Goal: Task Accomplishment & Management: Manage account settings

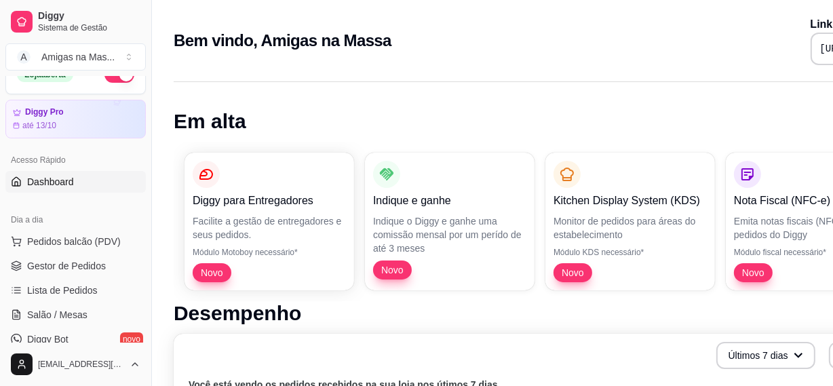
click at [142, 341] on div "Dia a dia Pedidos balcão (PDV) Gestor de Pedidos Lista de Pedidos Salão / Mesas…" at bounding box center [75, 291] width 151 height 176
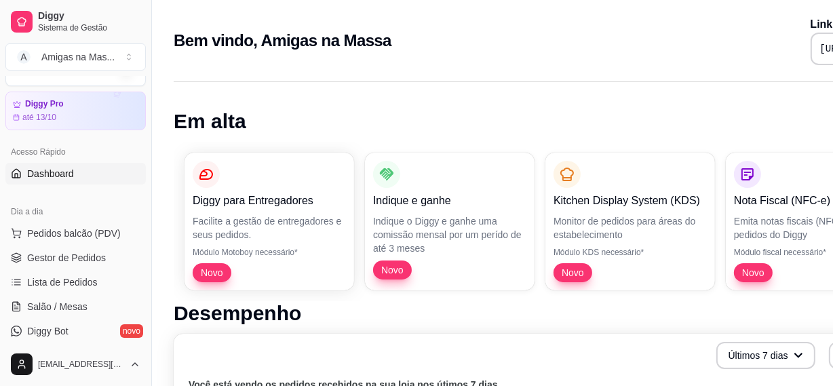
click at [142, 341] on div "Dia a dia Pedidos balcão (PDV) Gestor de Pedidos Lista de Pedidos Salão / Mesas…" at bounding box center [75, 283] width 151 height 176
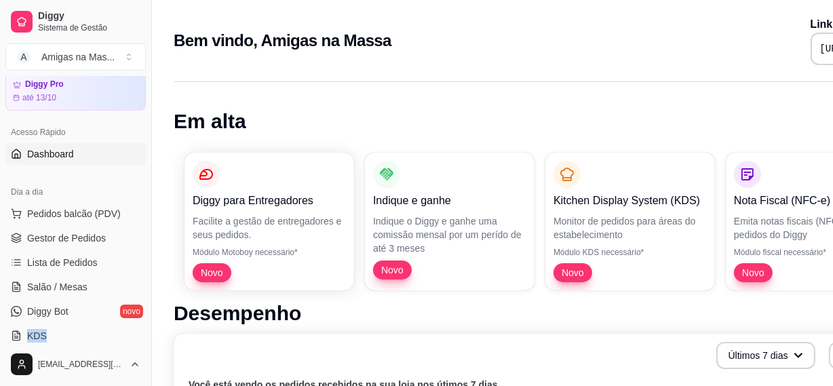
click at [142, 341] on div "Dia a dia Pedidos balcão (PDV) Gestor de Pedidos Lista de Pedidos Salão / Mesas…" at bounding box center [75, 264] width 151 height 176
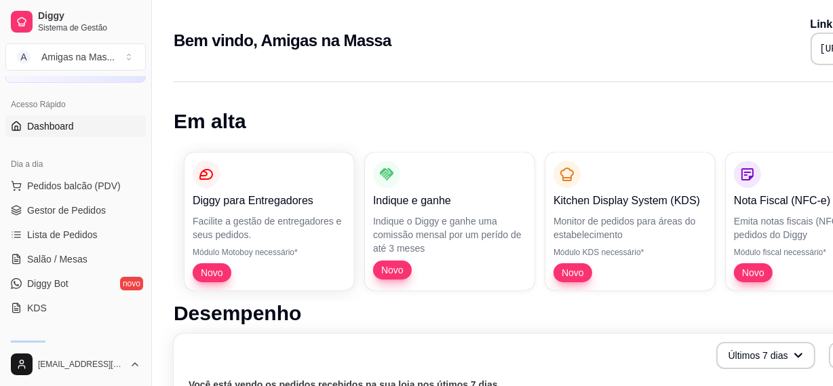
click at [142, 341] on div "Catálogo Produtos Complementos" at bounding box center [75, 368] width 151 height 79
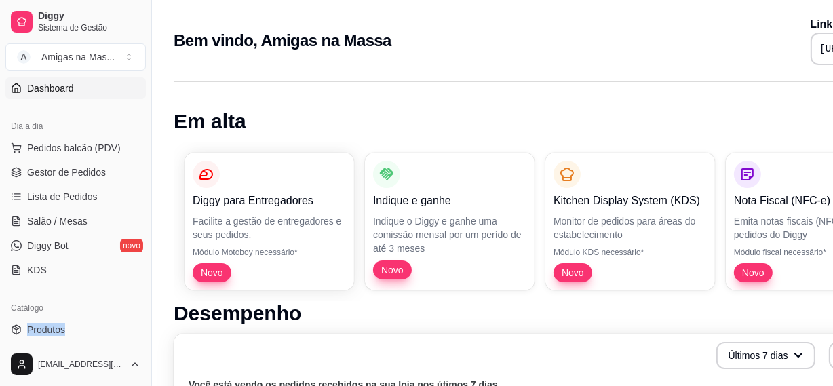
click at [142, 341] on div "Catálogo Produtos Complementos" at bounding box center [75, 331] width 151 height 79
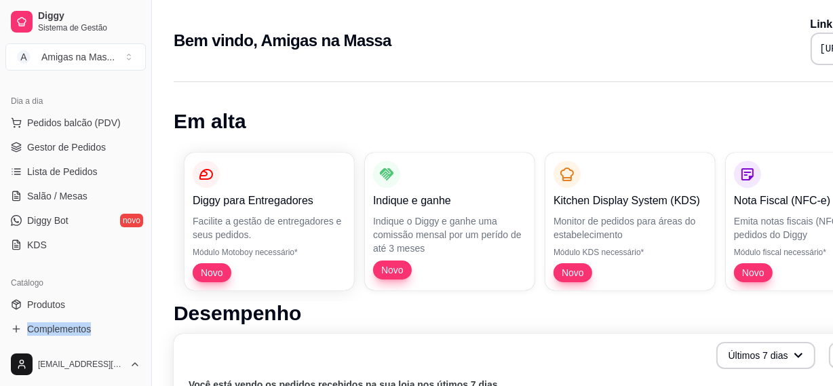
click at [142, 341] on div "Loja aberta Diggy Pro até 13/10 Acesso Rápido Dashboard Dia a dia Pedidos balcã…" at bounding box center [75, 209] width 151 height 266
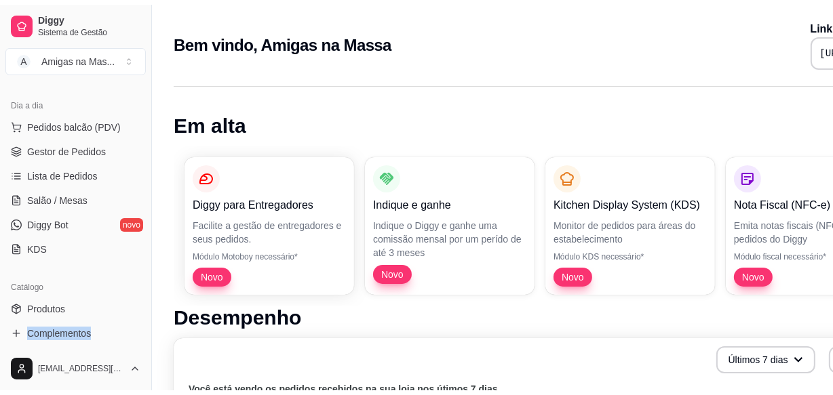
scroll to position [148, 0]
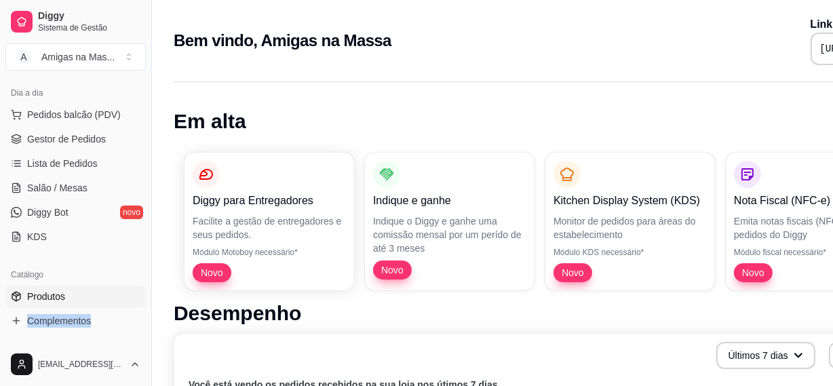
click at [60, 294] on span "Produtos" at bounding box center [46, 296] width 38 height 14
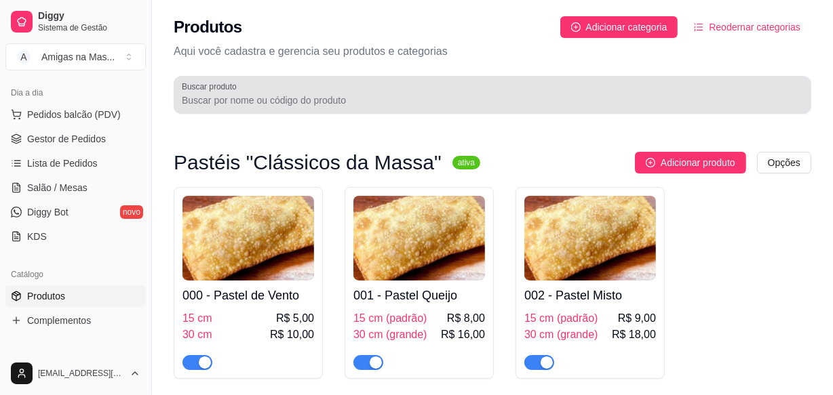
click at [395, 102] on input "Buscar produto" at bounding box center [492, 101] width 621 height 14
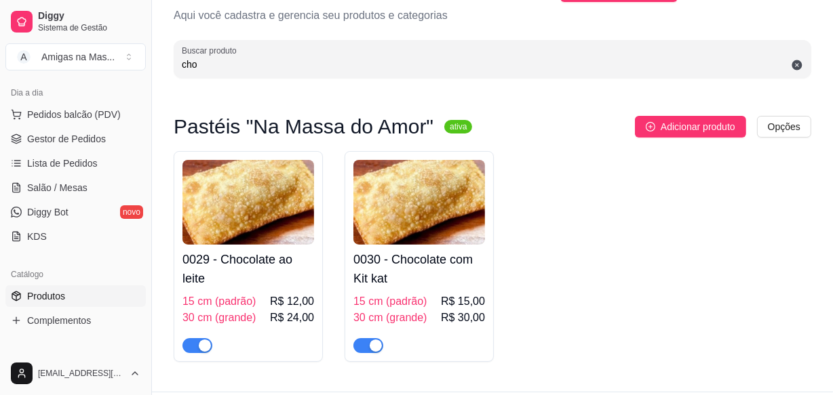
scroll to position [72, 0]
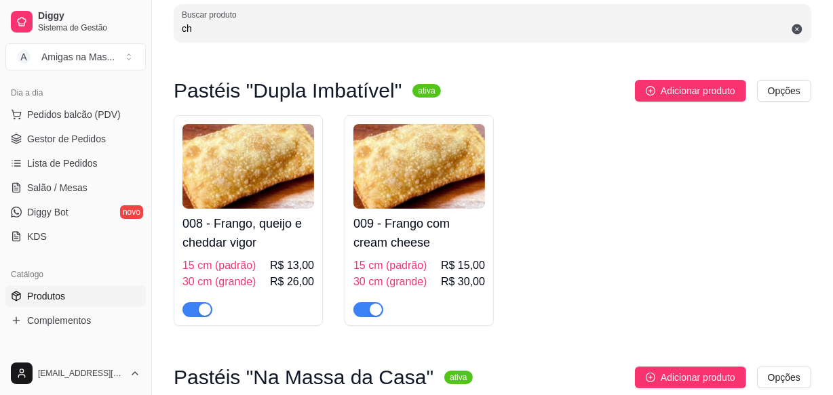
type input "c"
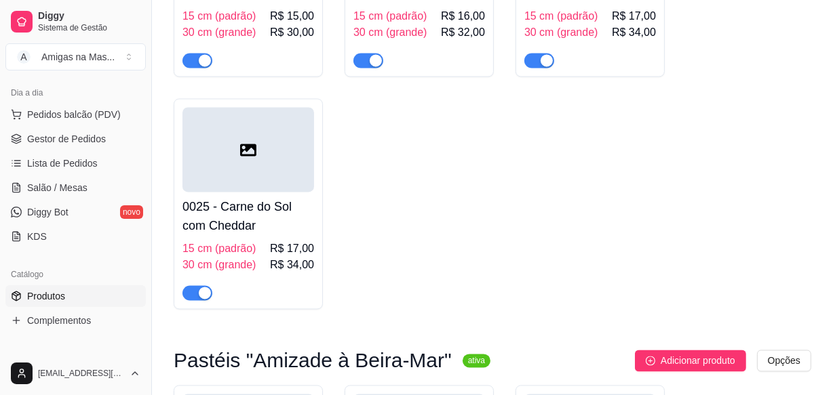
scroll to position [2340, 0]
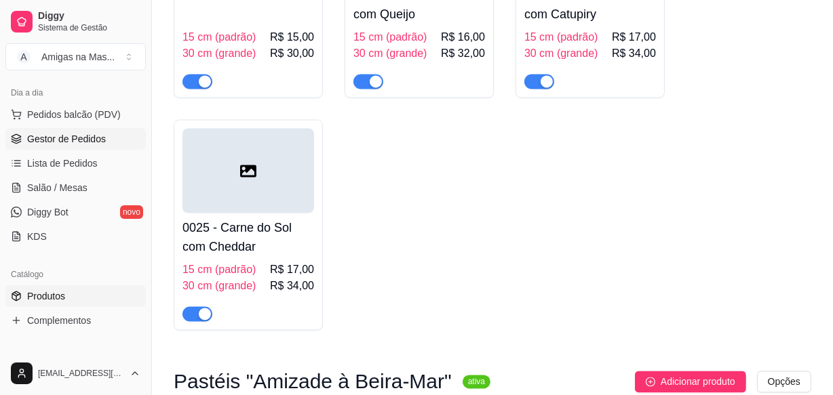
click at [106, 136] on link "Gestor de Pedidos" at bounding box center [75, 139] width 140 height 22
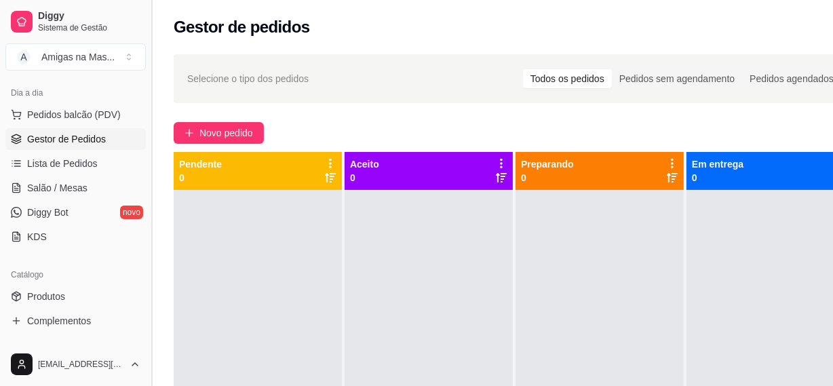
click at [5, 128] on link "Gestor de Pedidos" at bounding box center [75, 139] width 140 height 22
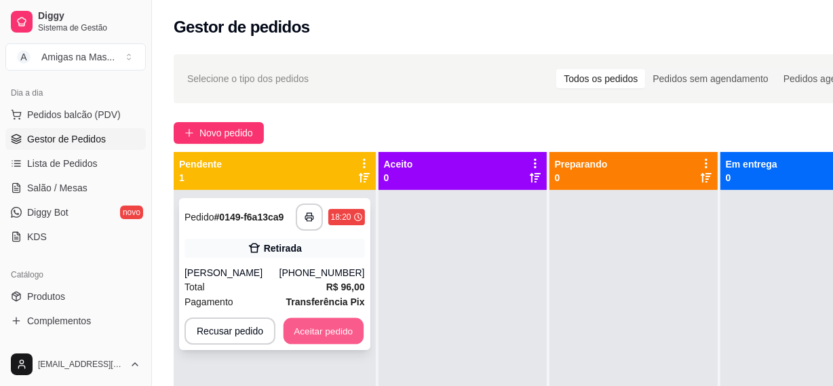
click at [325, 328] on button "Aceitar pedido" at bounding box center [323, 331] width 80 height 26
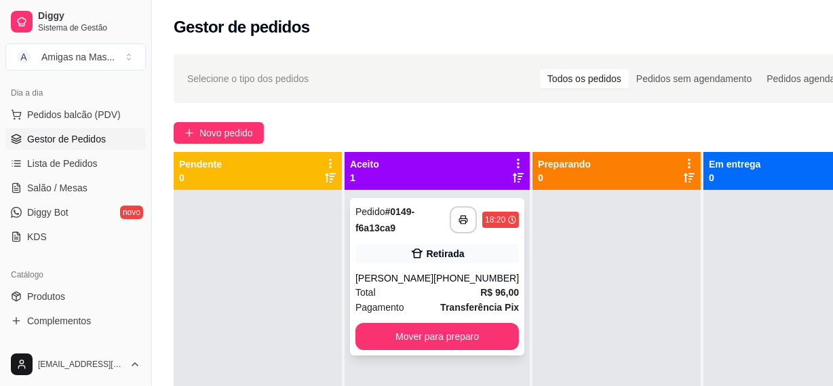
click at [489, 353] on div "**********" at bounding box center [437, 276] width 174 height 157
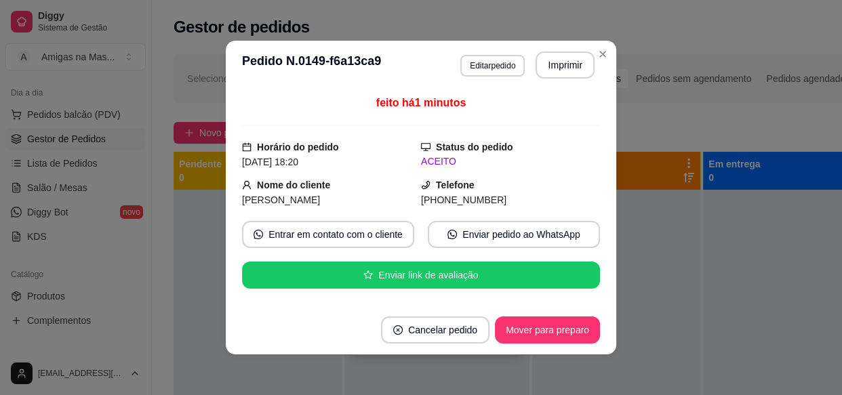
click at [595, 49] on div "**********" at bounding box center [523, 304] width 742 height 517
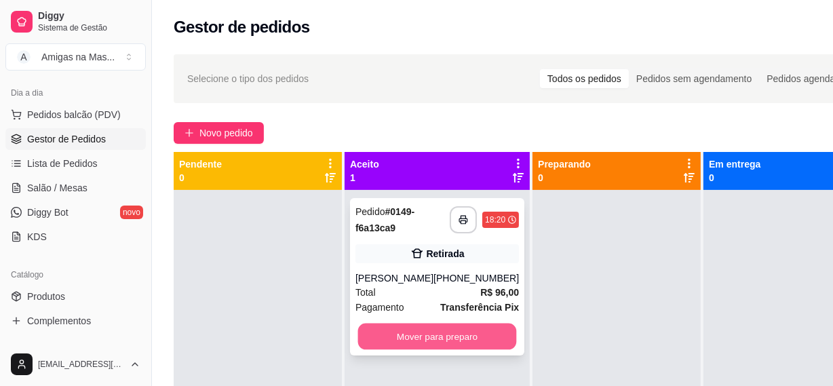
click at [447, 342] on button "Mover para preparo" at bounding box center [437, 336] width 159 height 26
